Goal: Information Seeking & Learning: Understand process/instructions

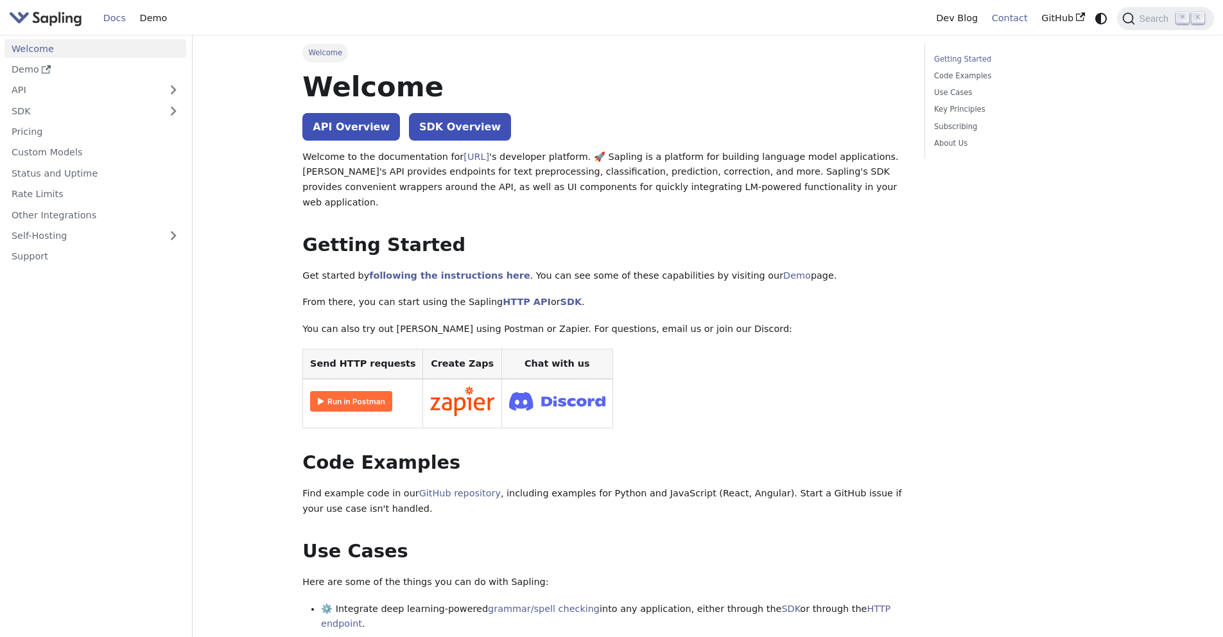
click at [1007, 17] on link "Contact" at bounding box center [1010, 18] width 50 height 20
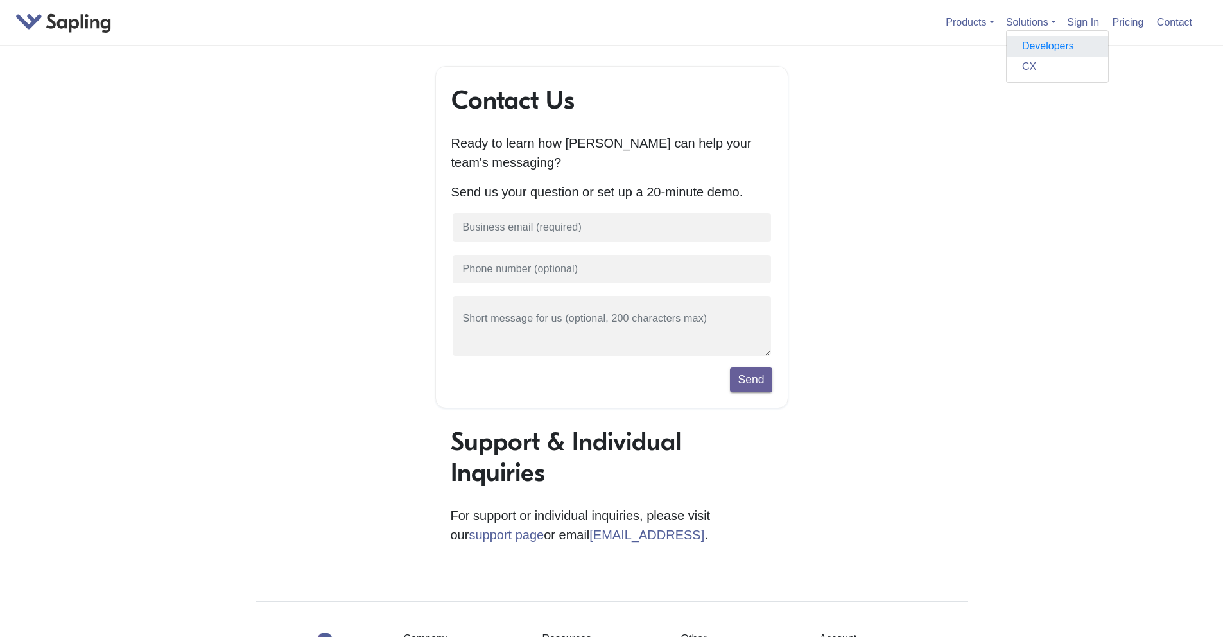
click at [1029, 41] on link "Developers" at bounding box center [1057, 46] width 101 height 21
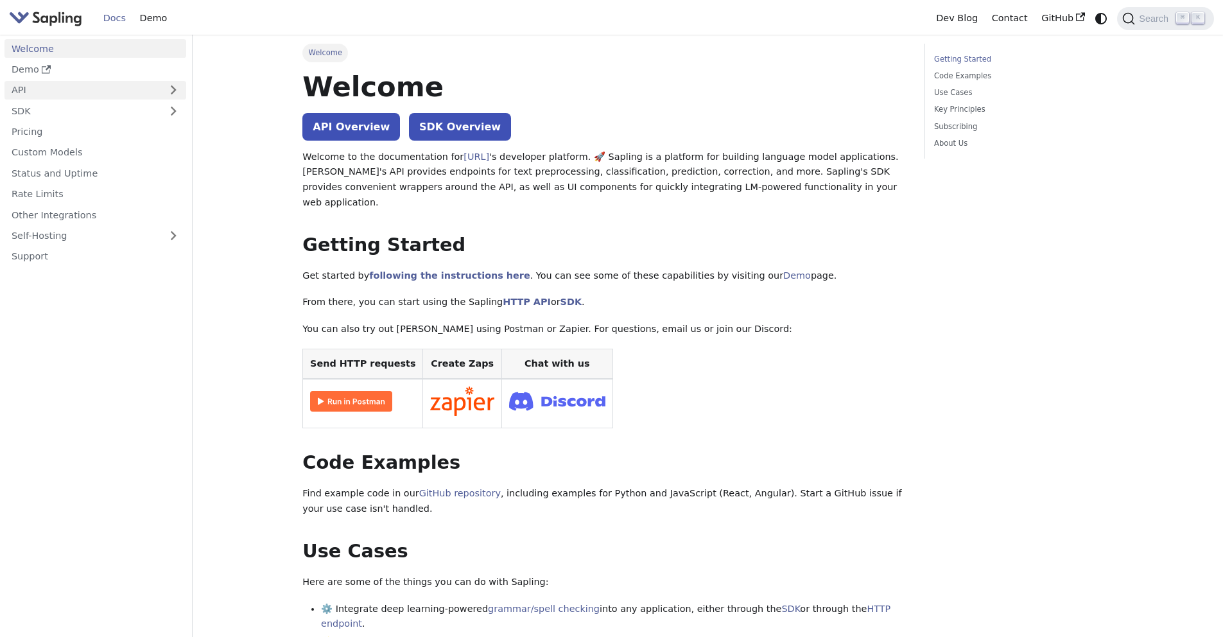
click at [62, 85] on link "API" at bounding box center [82, 90] width 156 height 19
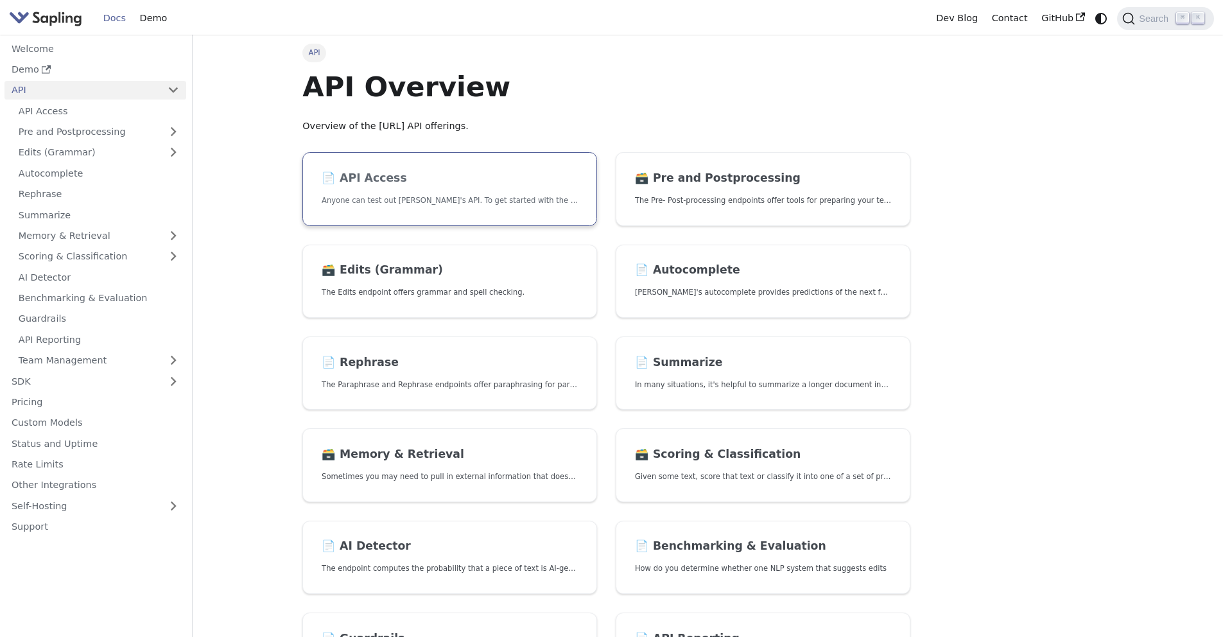
click at [390, 179] on h2 "📄️ API Access" at bounding box center [450, 178] width 256 height 14
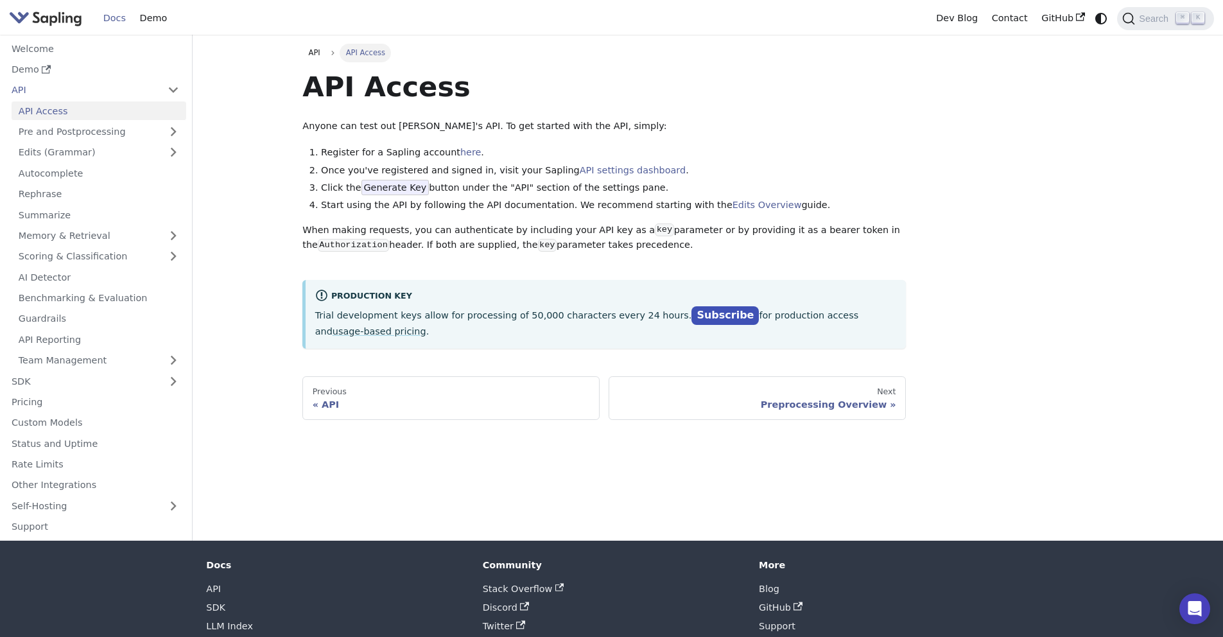
click at [506, 309] on p "Trial development keys allow for processing of 50,000 characters every 24 hours…" at bounding box center [606, 323] width 582 height 32
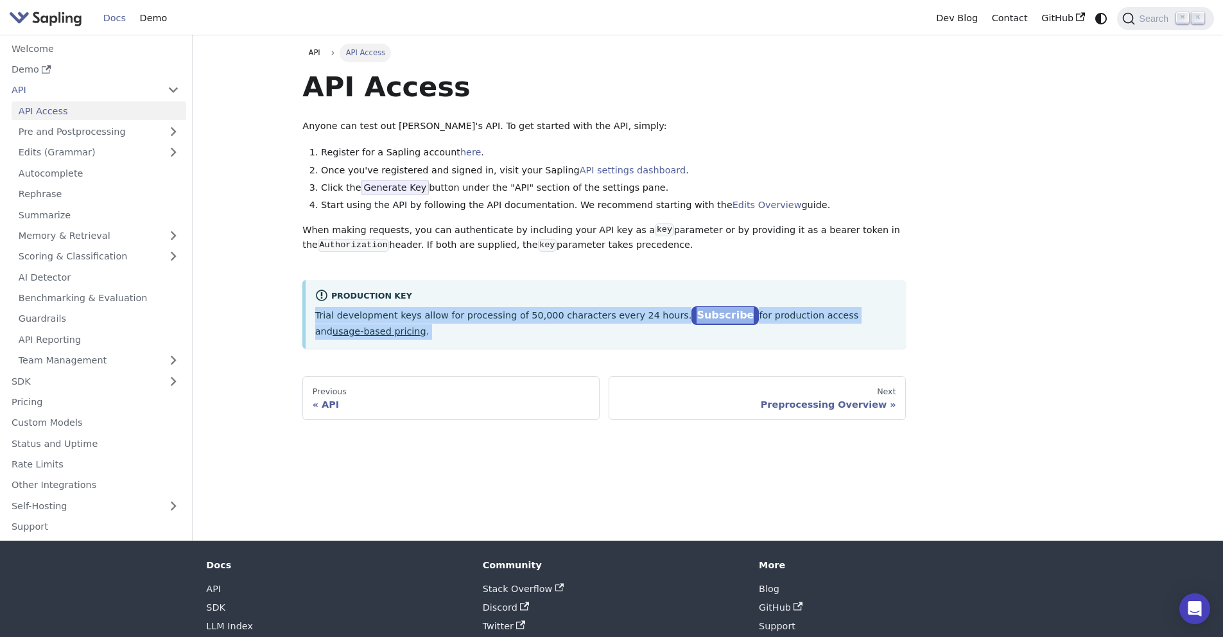
click at [506, 309] on p "Trial development keys allow for processing of 50,000 characters every 24 hours…" at bounding box center [606, 323] width 582 height 32
click at [447, 312] on p "Trial development keys allow for processing of 50,000 characters every 24 hours…" at bounding box center [606, 323] width 582 height 32
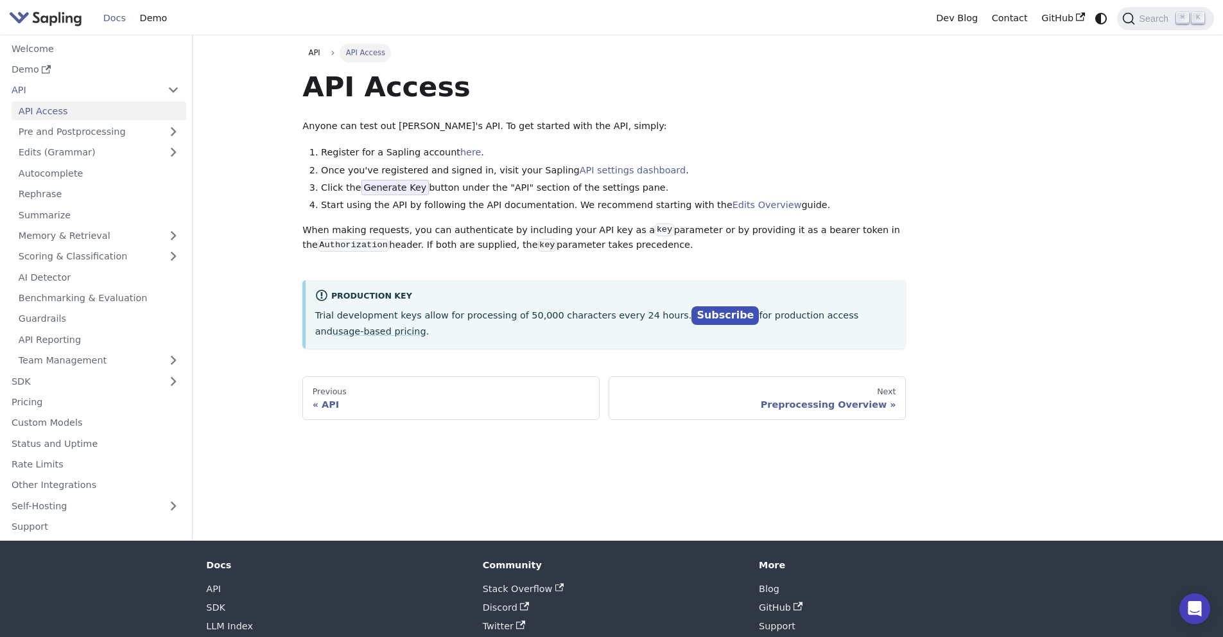
click at [507, 322] on p "Trial development keys allow for processing of 50,000 characters every 24 hours…" at bounding box center [606, 323] width 582 height 32
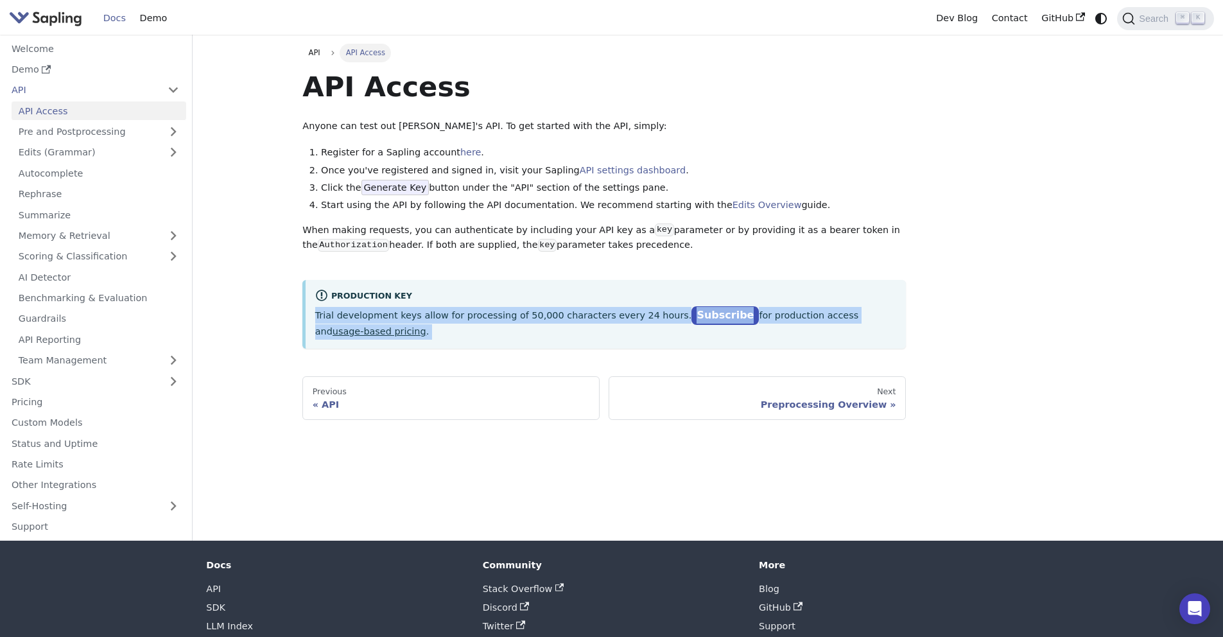
click at [507, 322] on p "Trial development keys allow for processing of 50,000 characters every 24 hours…" at bounding box center [606, 323] width 582 height 32
click at [460, 153] on link "here" at bounding box center [470, 152] width 21 height 10
